Goal: Information Seeking & Learning: Learn about a topic

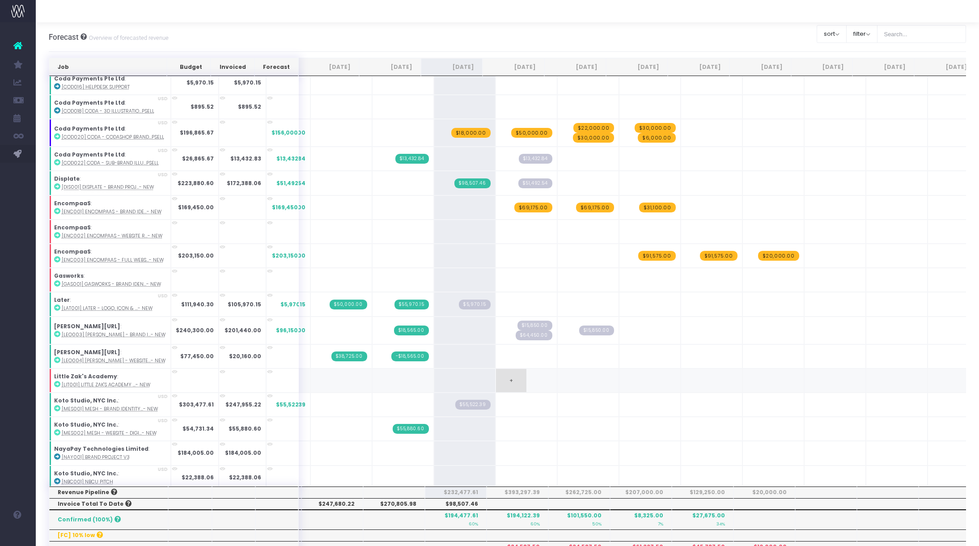
scroll to position [355, 0]
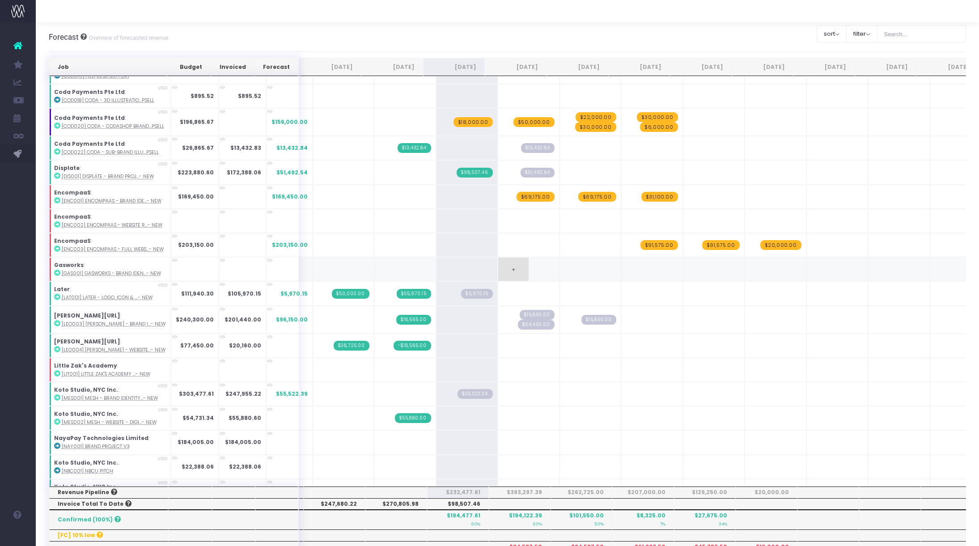
scroll to position [362, 0]
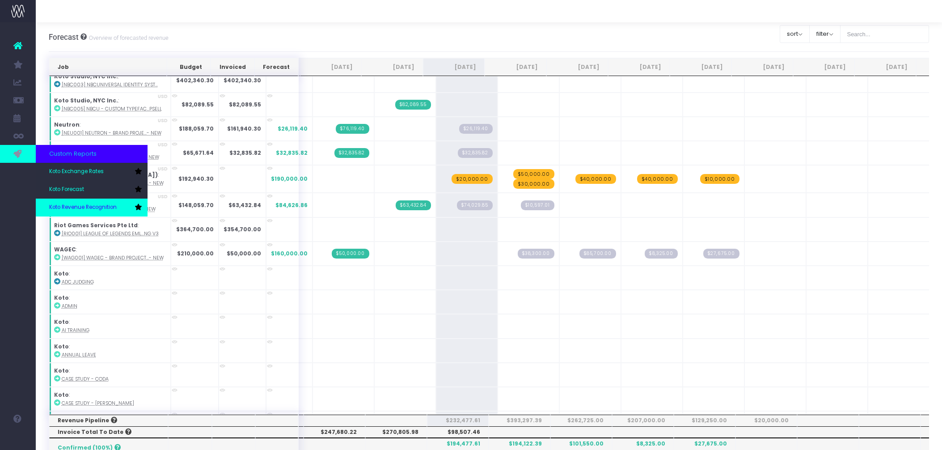
click at [73, 203] on span "Koto Revenue Recognition" at bounding box center [83, 207] width 68 height 8
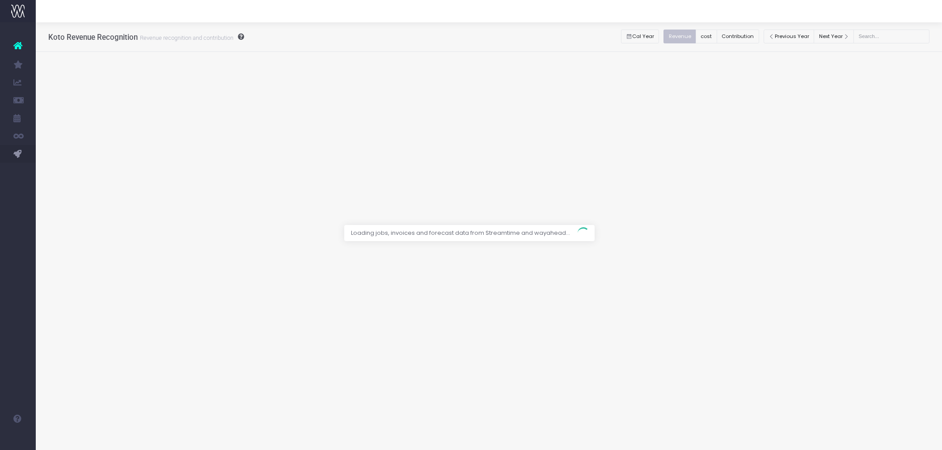
click at [746, 34] on div at bounding box center [471, 225] width 942 height 450
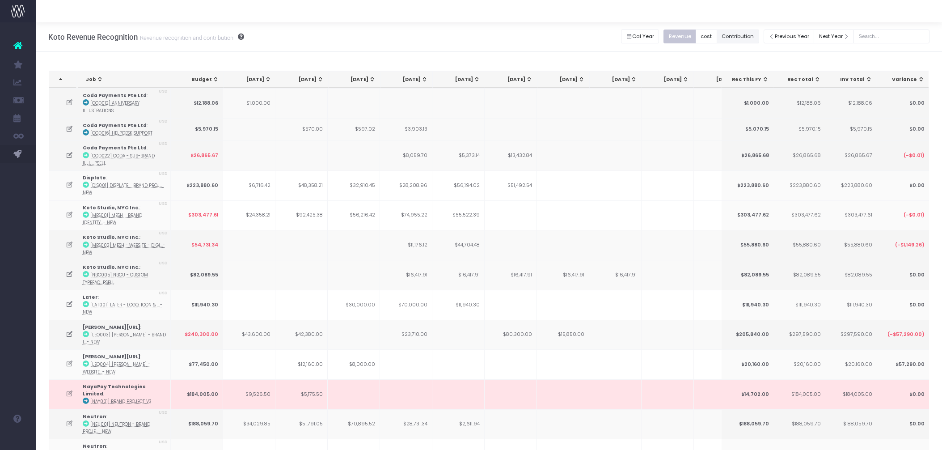
click at [748, 35] on button "Contribution" at bounding box center [738, 37] width 42 height 14
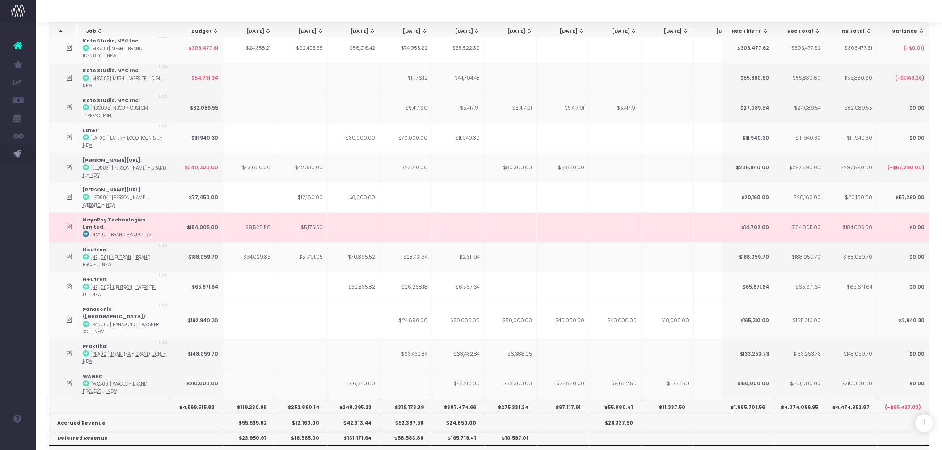
scroll to position [168, 0]
click at [464, 368] on td "$48,210.00" at bounding box center [458, 383] width 52 height 30
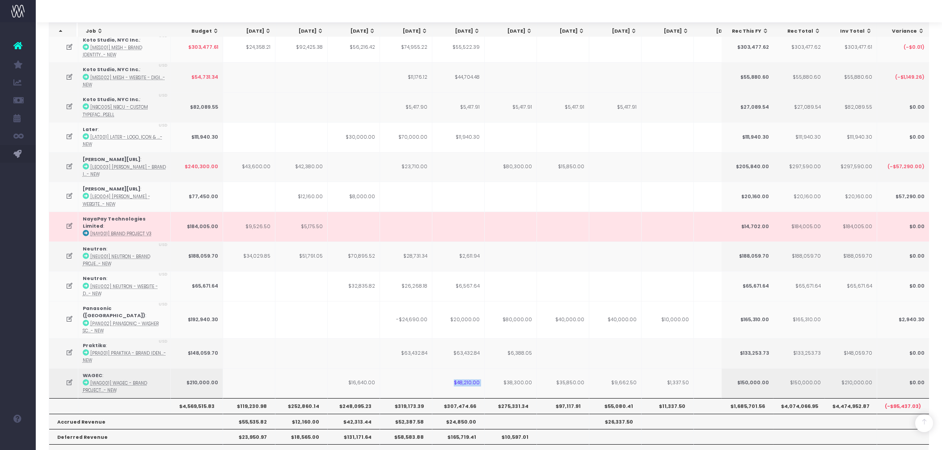
click at [464, 368] on td "$48,210.00" at bounding box center [458, 383] width 52 height 30
click at [465, 368] on td "$48,210.00" at bounding box center [458, 383] width 52 height 30
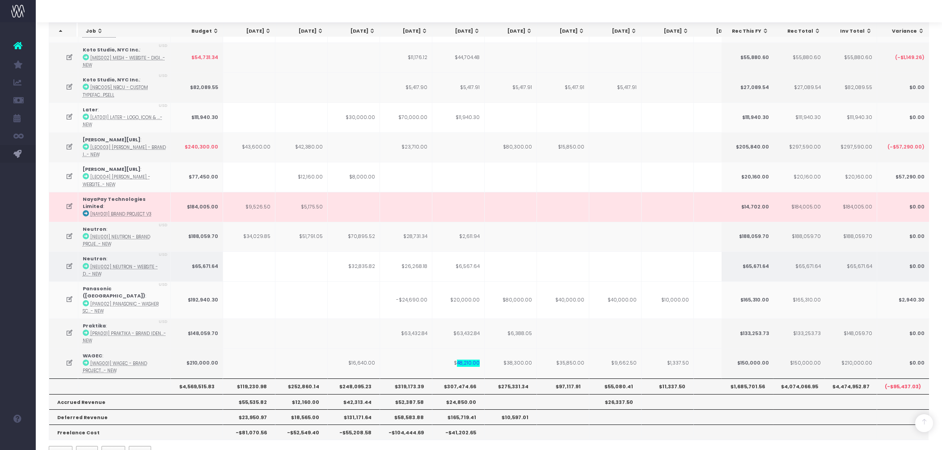
scroll to position [198, 0]
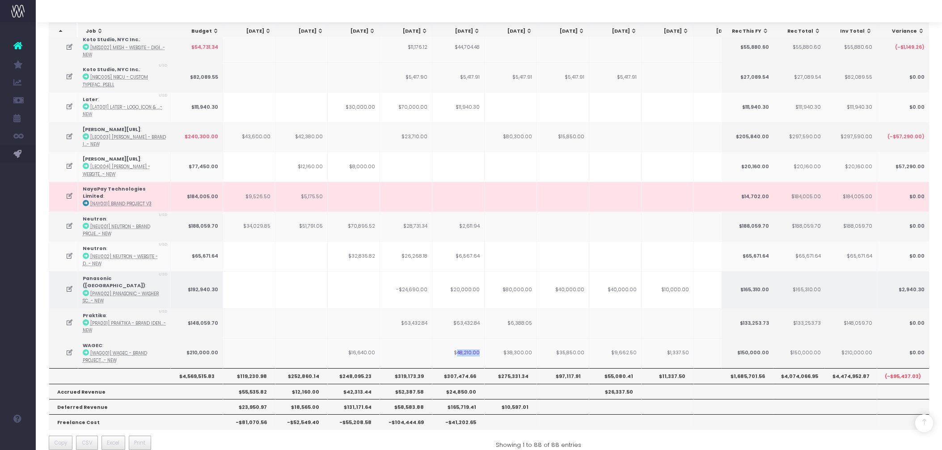
click at [409, 279] on td "-$24,690.00" at bounding box center [406, 289] width 52 height 37
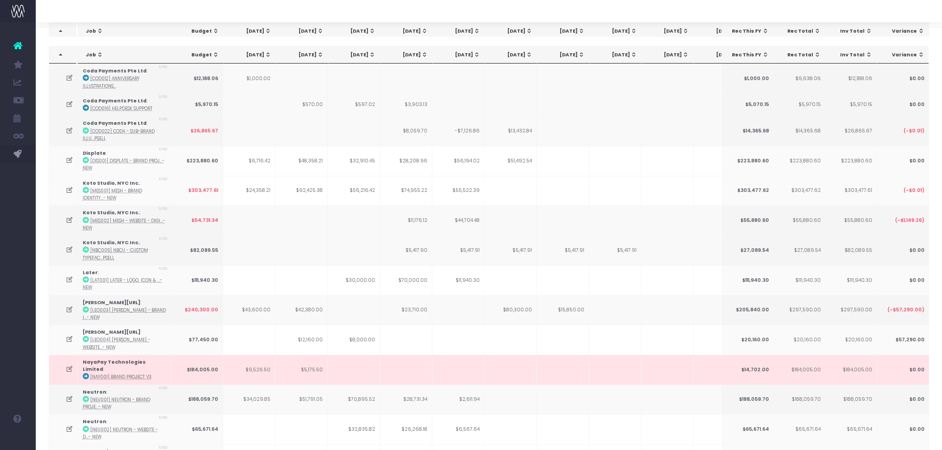
scroll to position [0, 0]
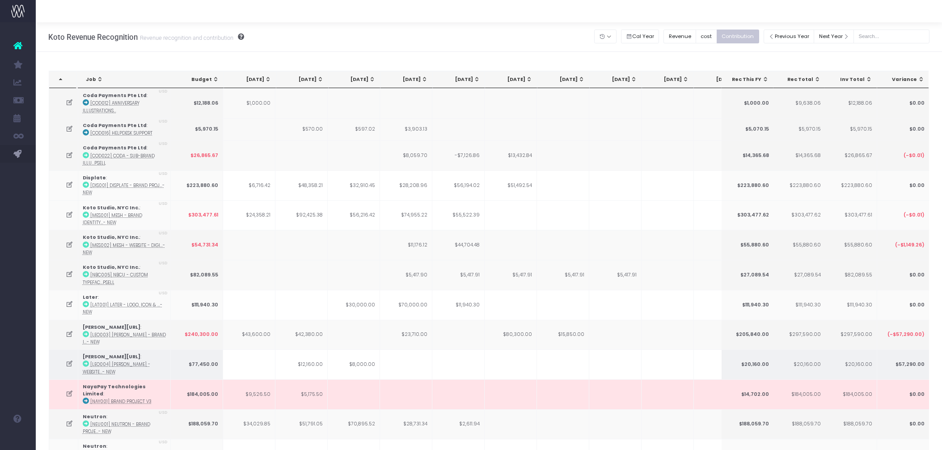
click at [548, 378] on td at bounding box center [563, 364] width 52 height 30
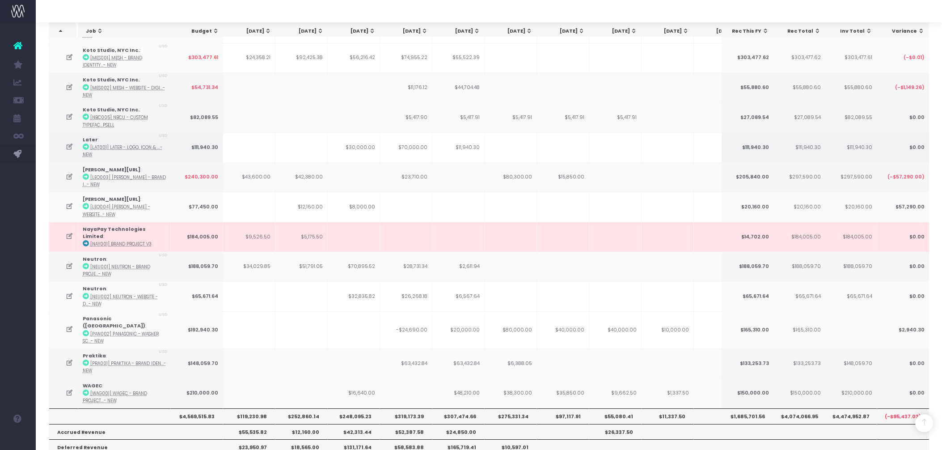
scroll to position [158, 0]
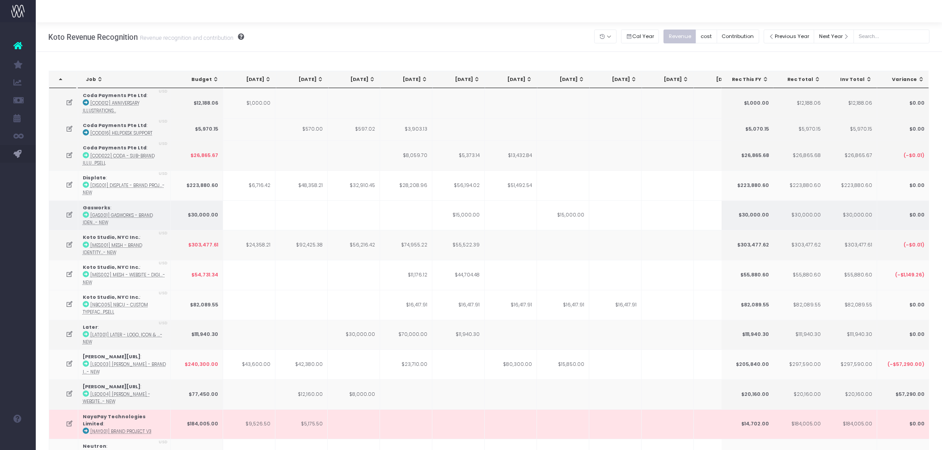
click at [68, 213] on icon at bounding box center [70, 215] width 8 height 8
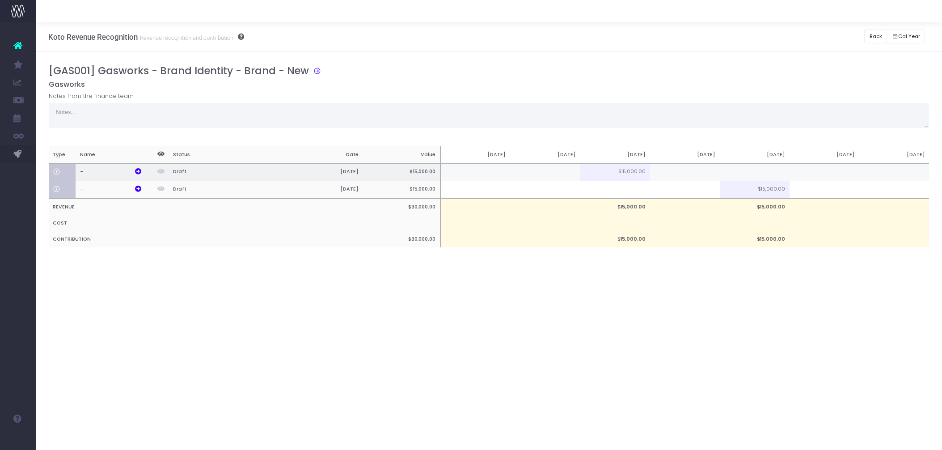
click at [632, 174] on td "$15,000.00" at bounding box center [615, 172] width 70 height 18
click at [803, 189] on td at bounding box center [825, 190] width 70 height 18
click at [768, 189] on td "$15,000.00" at bounding box center [755, 190] width 70 height 18
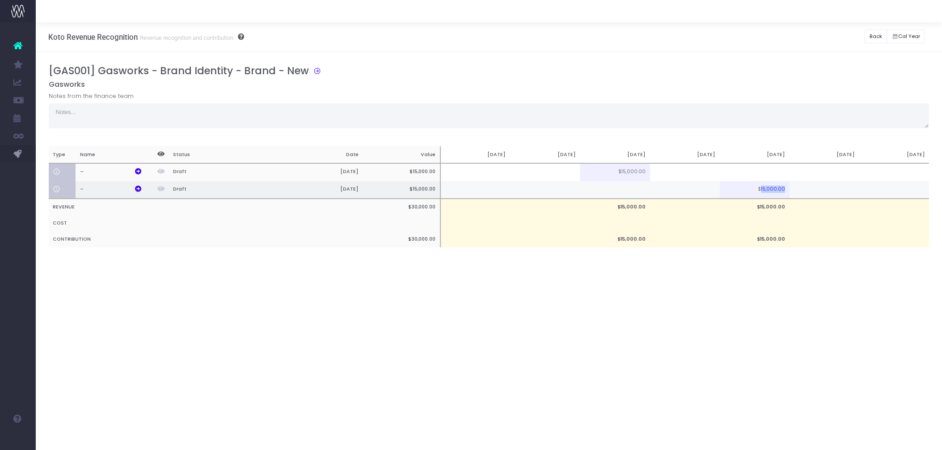
click at [768, 189] on td "$15,000.00" at bounding box center [755, 190] width 70 height 18
click at [768, 178] on td at bounding box center [755, 172] width 70 height 18
click at [874, 38] on button "Back" at bounding box center [875, 37] width 23 height 14
